Goal: Use online tool/utility: Utilize a website feature to perform a specific function

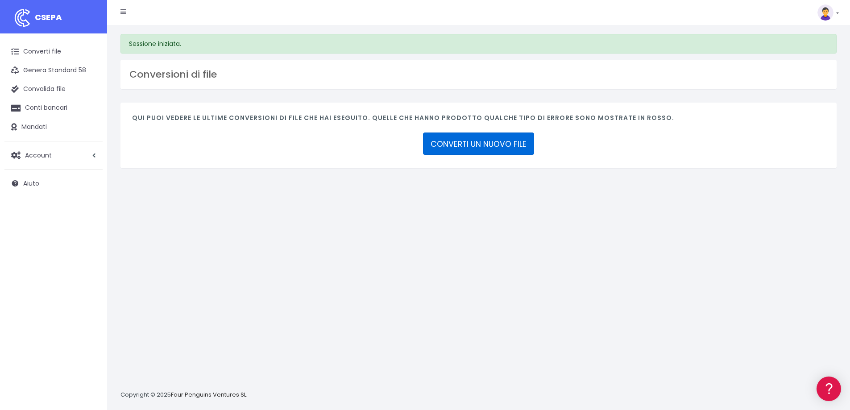
click at [476, 145] on font "CONVERTI UN NUOVO FILE" at bounding box center [478, 144] width 96 height 11
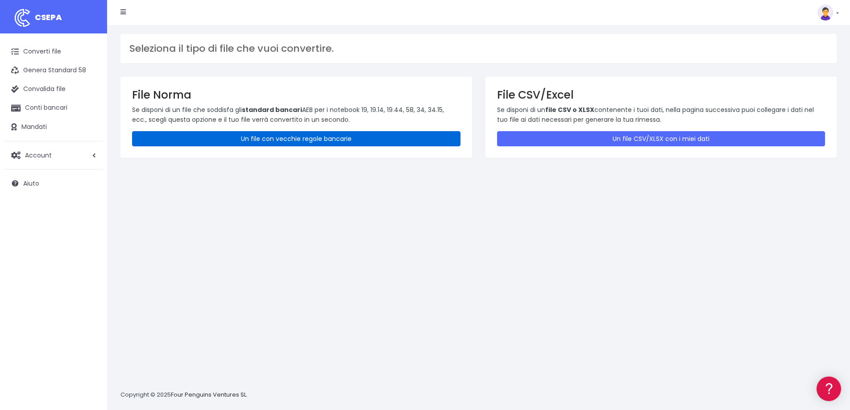
click at [302, 140] on font "Un file con vecchie regole bancarie" at bounding box center [296, 138] width 111 height 9
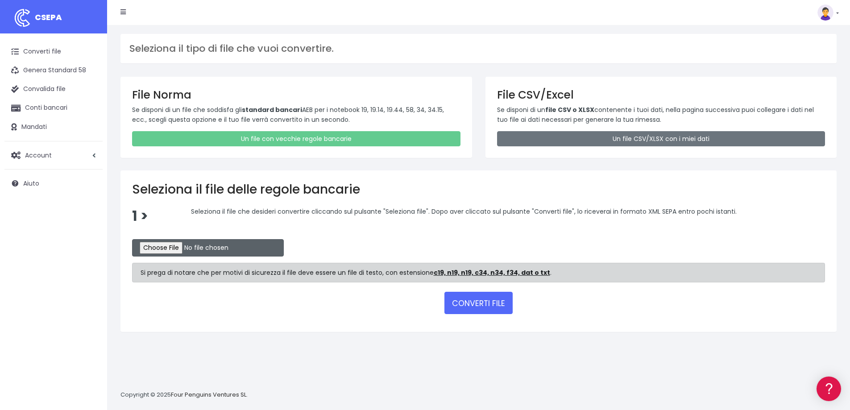
click at [169, 249] on input "file" at bounding box center [208, 247] width 152 height 17
click at [166, 247] on input "file" at bounding box center [208, 247] width 152 height 17
type input "C:\fakepath\UniCredit.pdf"
click at [466, 305] on font "CONVERTI FILE" at bounding box center [478, 303] width 53 height 11
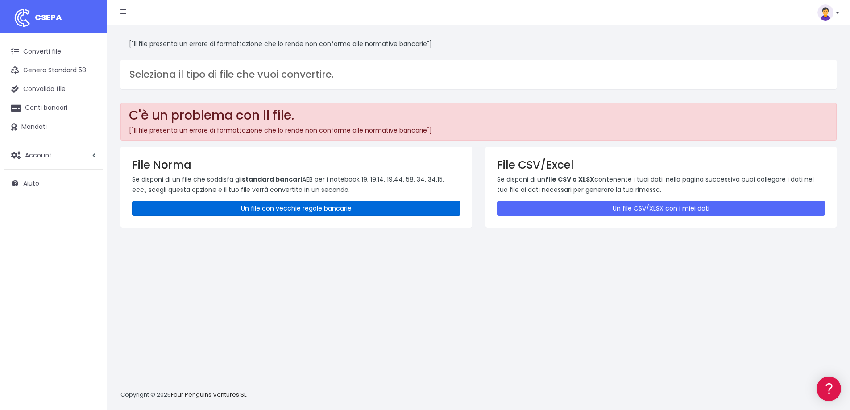
click at [306, 210] on font "Un file con vecchie regole bancarie" at bounding box center [296, 208] width 111 height 9
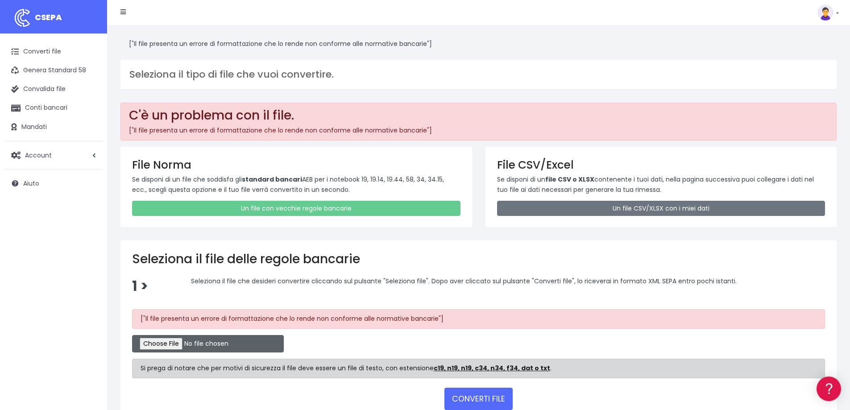
click at [197, 346] on input "file" at bounding box center [208, 343] width 152 height 17
type input "C:\fakepath\UniCredit.xlsx"
click at [502, 399] on font "CONVERTI FILE" at bounding box center [478, 399] width 53 height 11
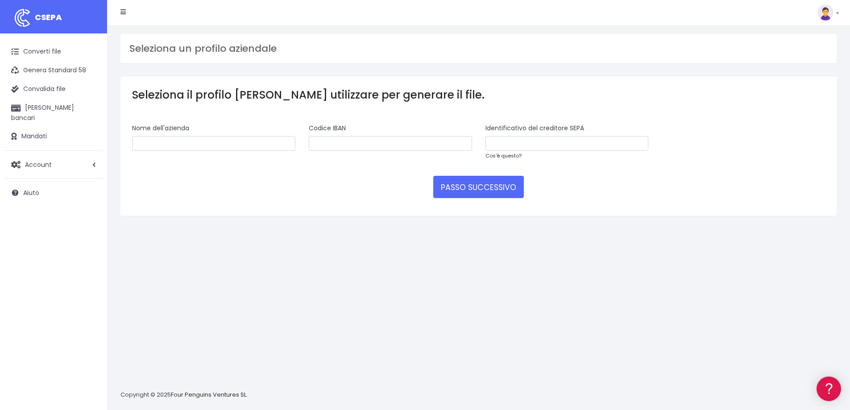
click at [507, 157] on font "Cos'è questo?" at bounding box center [503, 155] width 36 height 7
click at [199, 144] on input "text" at bounding box center [213, 143] width 163 height 15
click at [293, 112] on div "Seleziona il profilo che desideri utilizzare per generare il file. Nome dell'az…" at bounding box center [478, 146] width 716 height 139
type input "in action gym ssd a rl"
click at [509, 142] on input "text" at bounding box center [566, 143] width 163 height 15
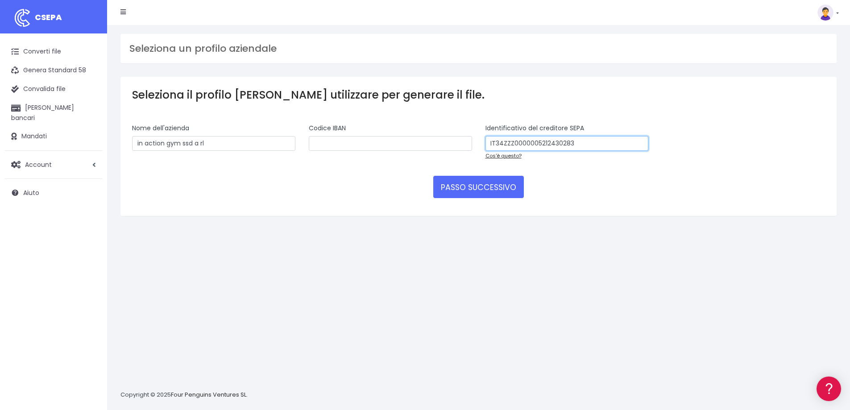
type input "IT34ZZZ0000005212430283"
click at [579, 196] on div "PASSO SUCCESSIVO" at bounding box center [478, 187] width 693 height 22
click at [336, 146] on input "text" at bounding box center [390, 143] width 163 height 15
type input "IT79A02008812126000105611814"
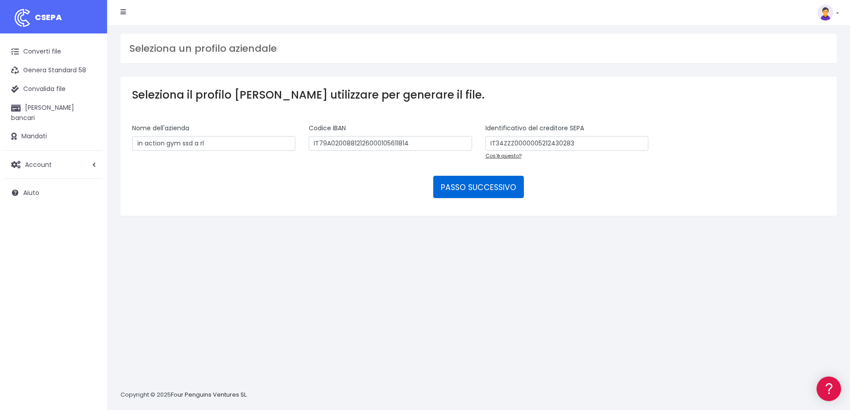
drag, startPoint x: 586, startPoint y: 196, endPoint x: 493, endPoint y: 186, distance: 93.8
click at [584, 196] on div "PASSO SUCCESSIVO" at bounding box center [478, 187] width 693 height 22
click at [481, 183] on font "PASSO SUCCESSIVO" at bounding box center [478, 187] width 75 height 11
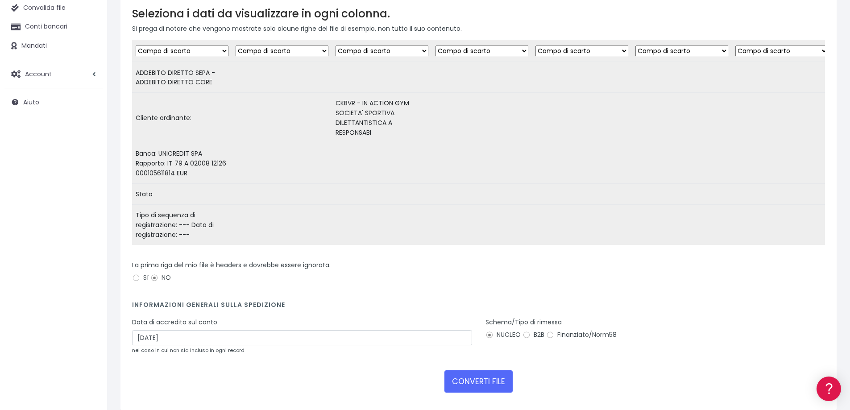
scroll to position [117, 0]
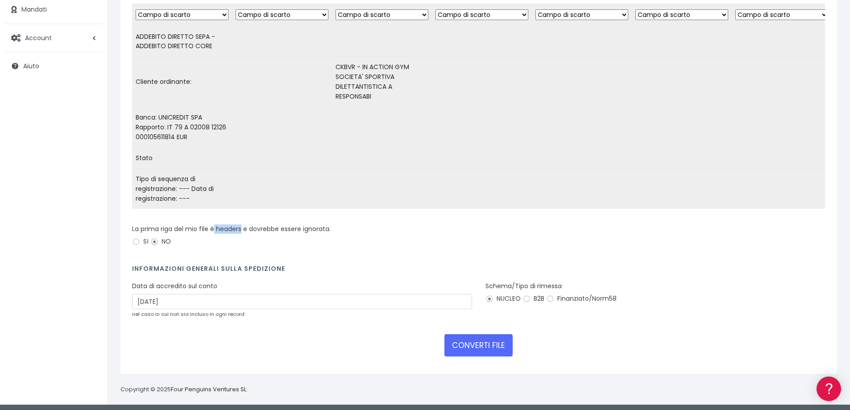
drag, startPoint x: 242, startPoint y: 225, endPoint x: 217, endPoint y: 228, distance: 25.2
click at [215, 226] on font "La prima riga del mio file è headers e dovrebbe essere ignorata." at bounding box center [231, 228] width 198 height 9
copy font "headers"
click at [464, 340] on font "CONVERTI FILE" at bounding box center [478, 345] width 53 height 11
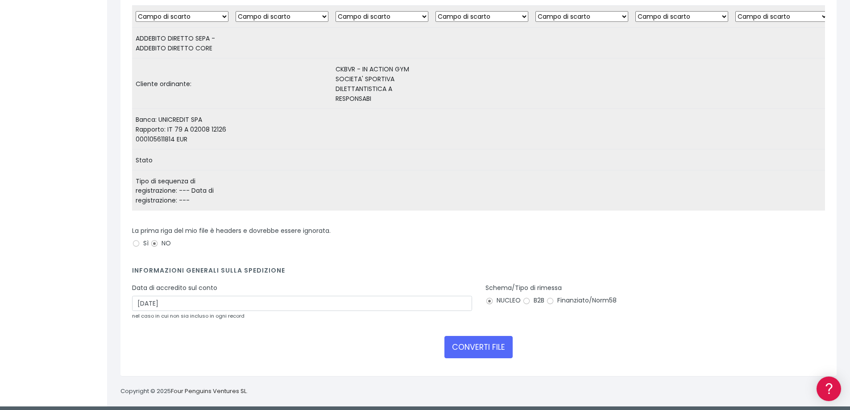
scroll to position [211, 0]
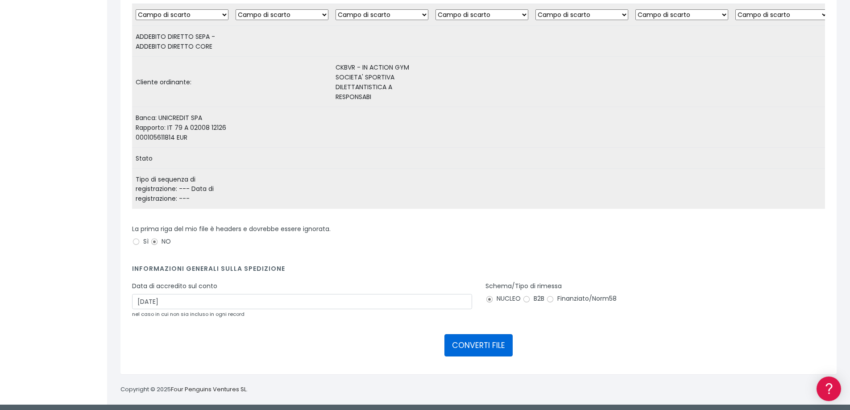
click at [481, 340] on font "CONVERTI FILE" at bounding box center [478, 345] width 53 height 11
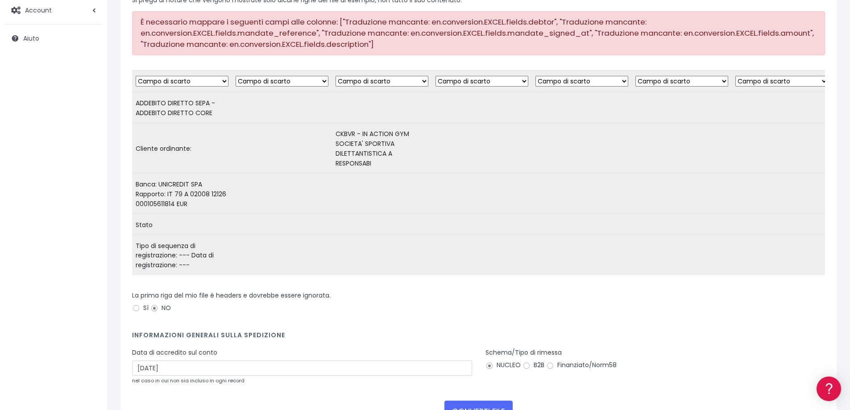
scroll to position [211, 0]
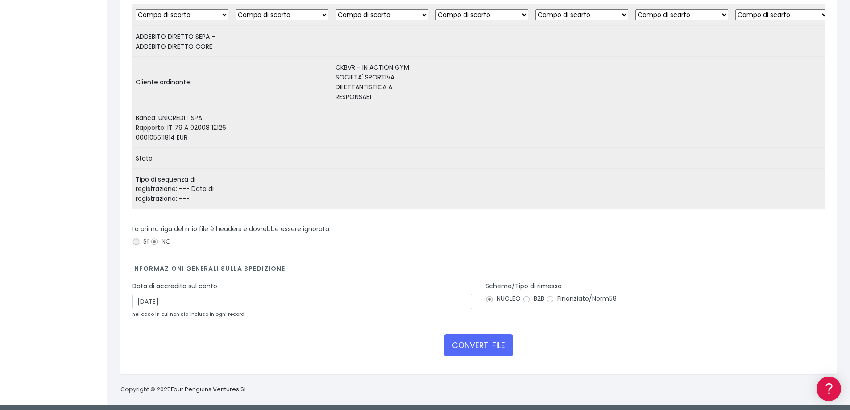
click at [136, 239] on input "Sì" at bounding box center [136, 242] width 8 height 8
radio input "true"
click at [470, 343] on font "CONVERTI FILE" at bounding box center [478, 345] width 53 height 11
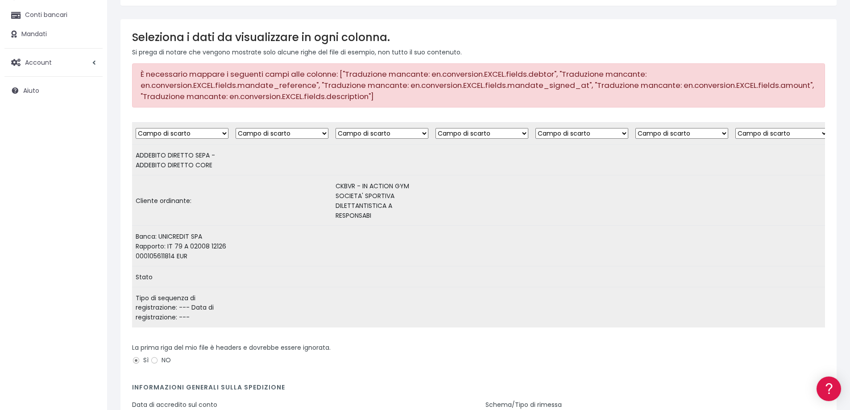
scroll to position [89, 0]
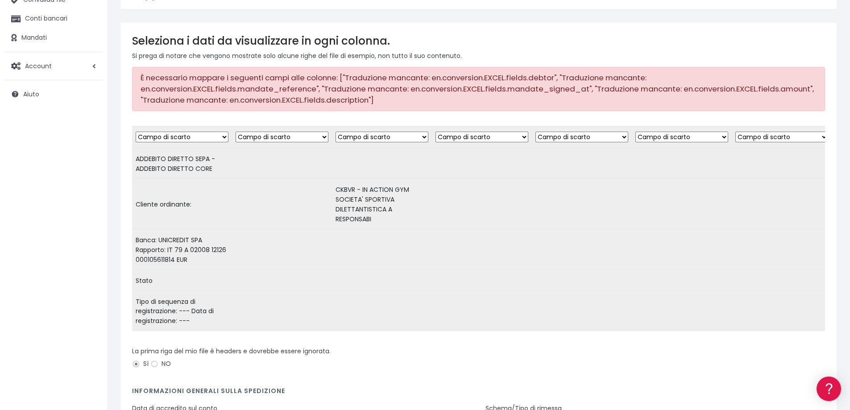
click at [683, 139] on select "Campo di scarto Cliente: nome Cliente: DNI Cliente: Email Cliente: Indirizzo Cl…" at bounding box center [681, 137] width 93 height 11
click at [602, 196] on td at bounding box center [582, 204] width 100 height 50
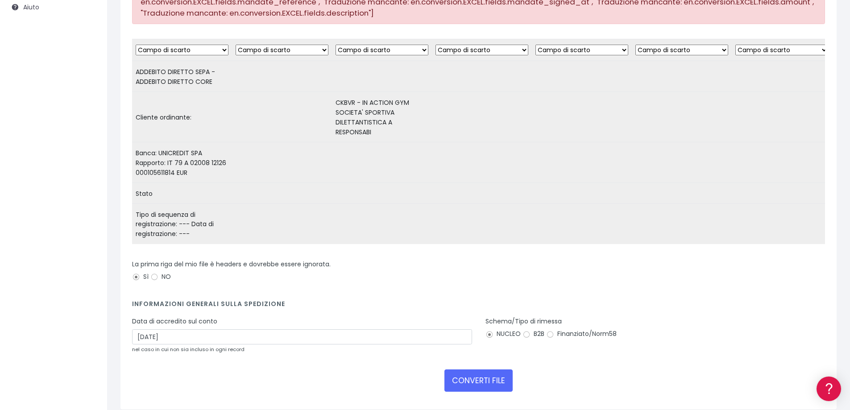
scroll to position [178, 0]
